Goal: Answer question/provide support

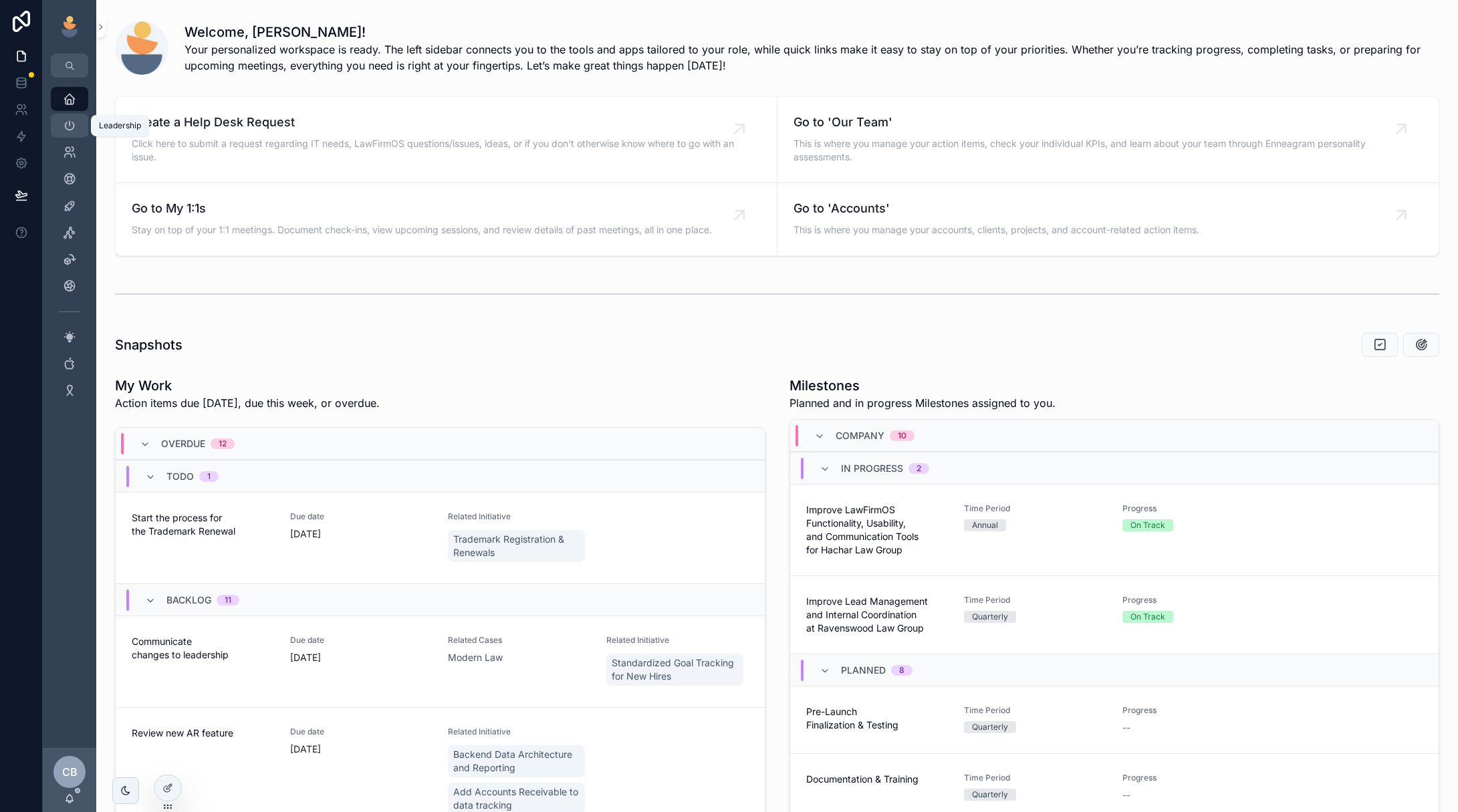
click at [63, 124] on icon "scrollable content" at bounding box center [69, 125] width 13 height 13
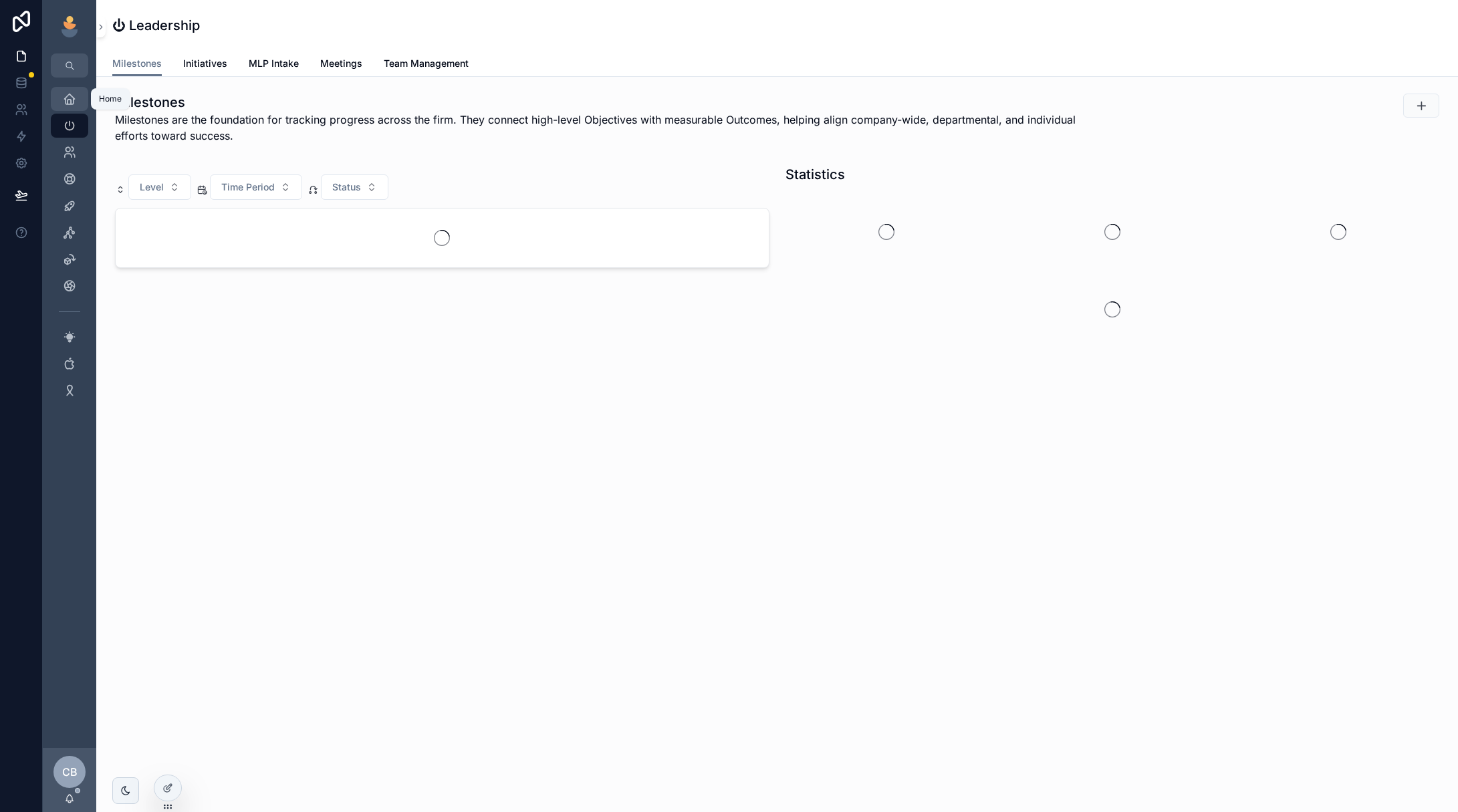
click at [60, 103] on div "Home" at bounding box center [69, 99] width 22 height 22
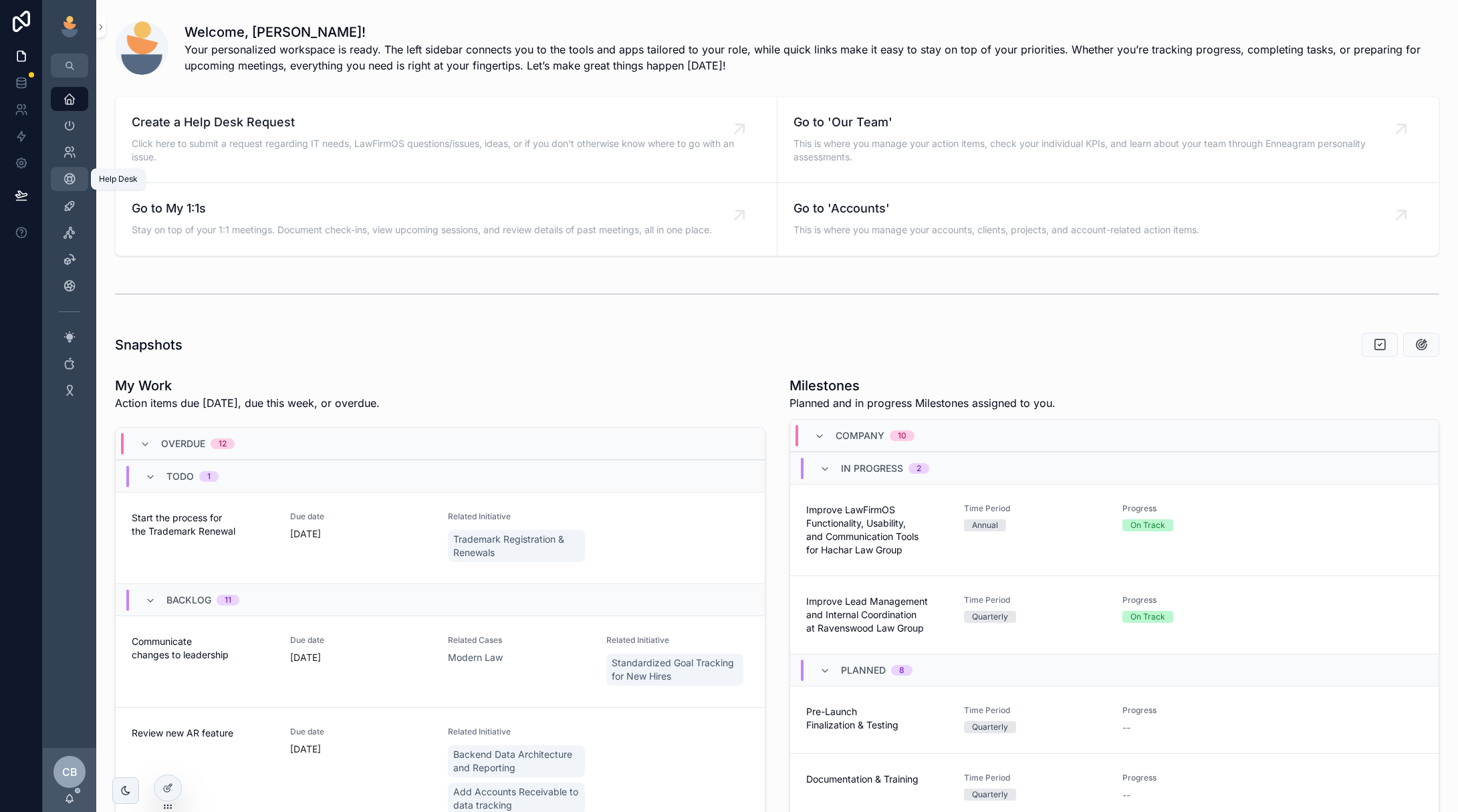
click at [67, 182] on icon "scrollable content" at bounding box center [69, 178] width 13 height 13
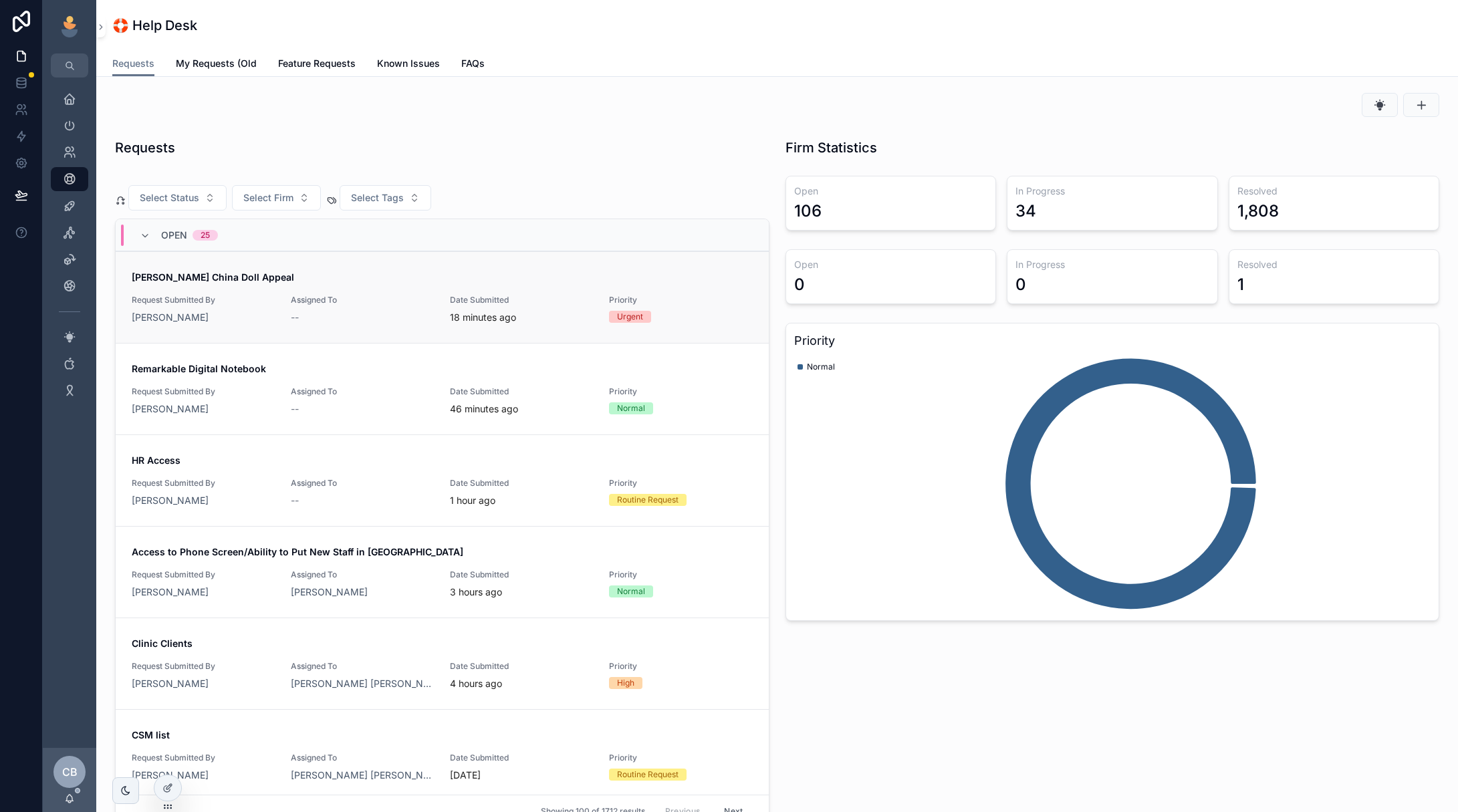
click at [516, 276] on span "[PERSON_NAME] China Doll Appeal" at bounding box center [442, 277] width 621 height 13
